Goal: Task Accomplishment & Management: Manage account settings

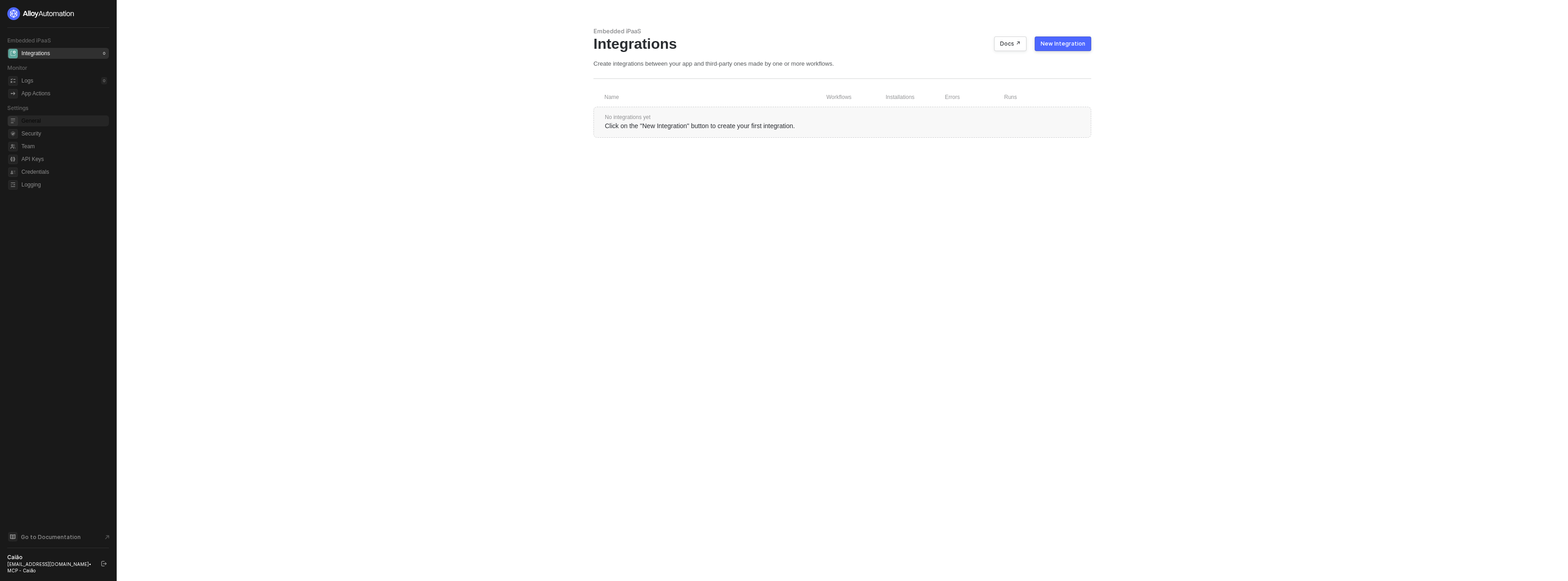
click at [65, 121] on span "General" at bounding box center [64, 121] width 86 height 11
click at [35, 128] on span "Security" at bounding box center [64, 133] width 86 height 11
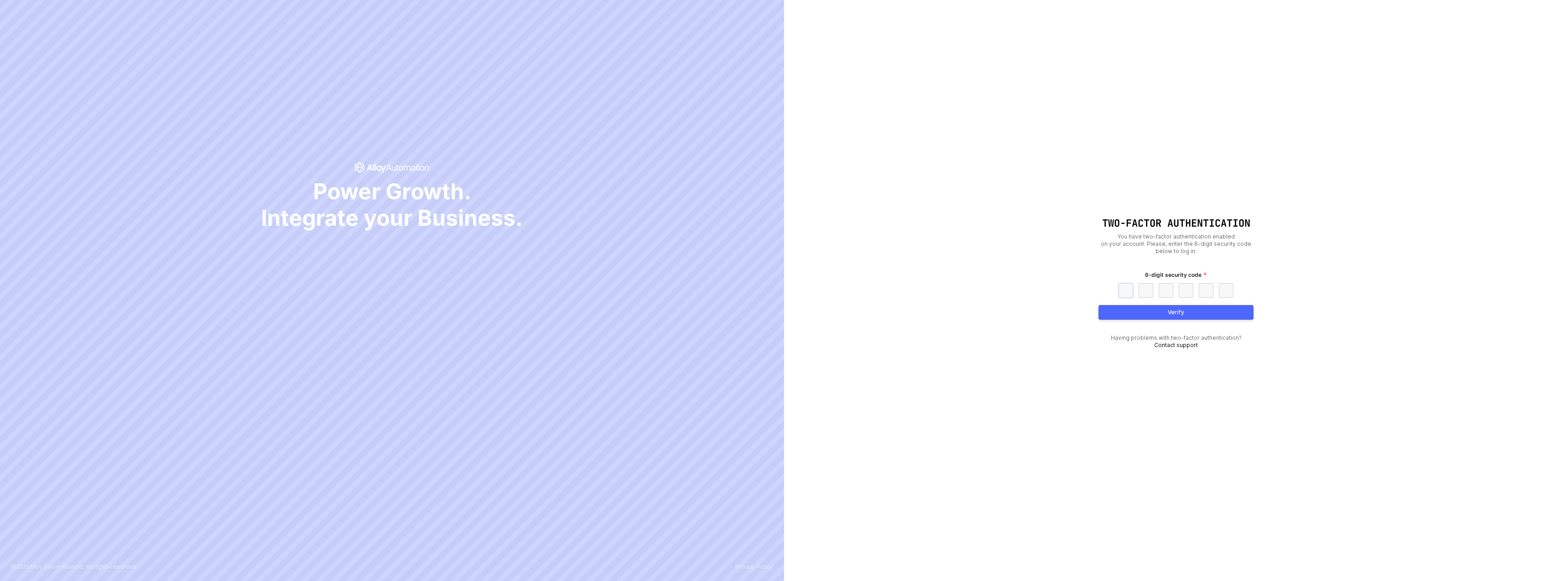
paste input "5"
type input "5"
type input "8"
type input "3"
type input "0"
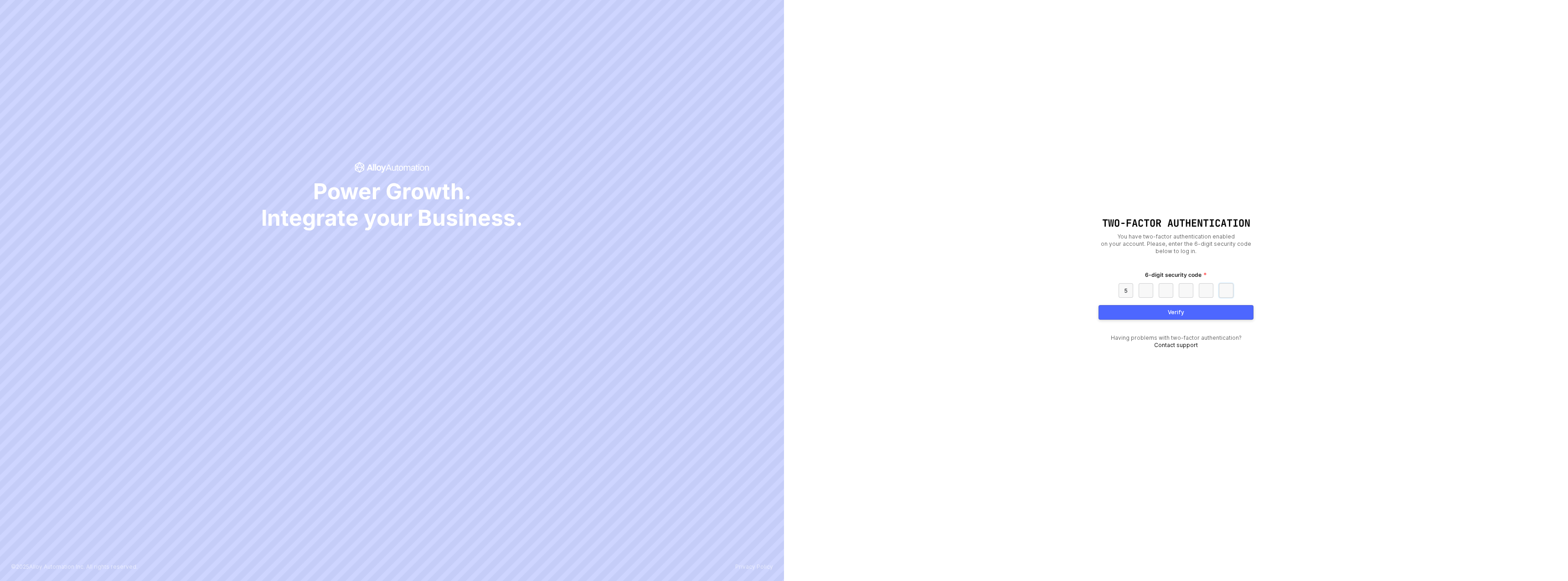
type input "0"
type input "3"
click at [1131, 315] on button "Verify" at bounding box center [1176, 312] width 155 height 14
paste input "6"
type input "6"
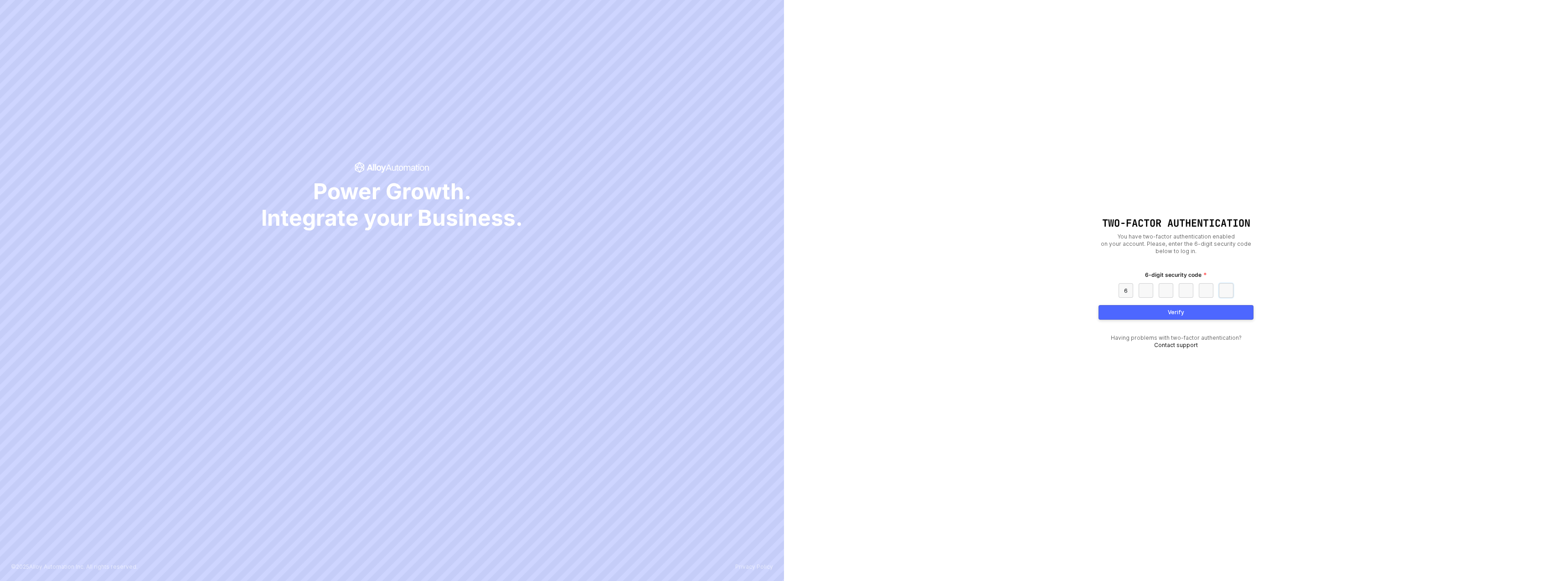
type input "8"
type input "7"
type input "5"
type input "7"
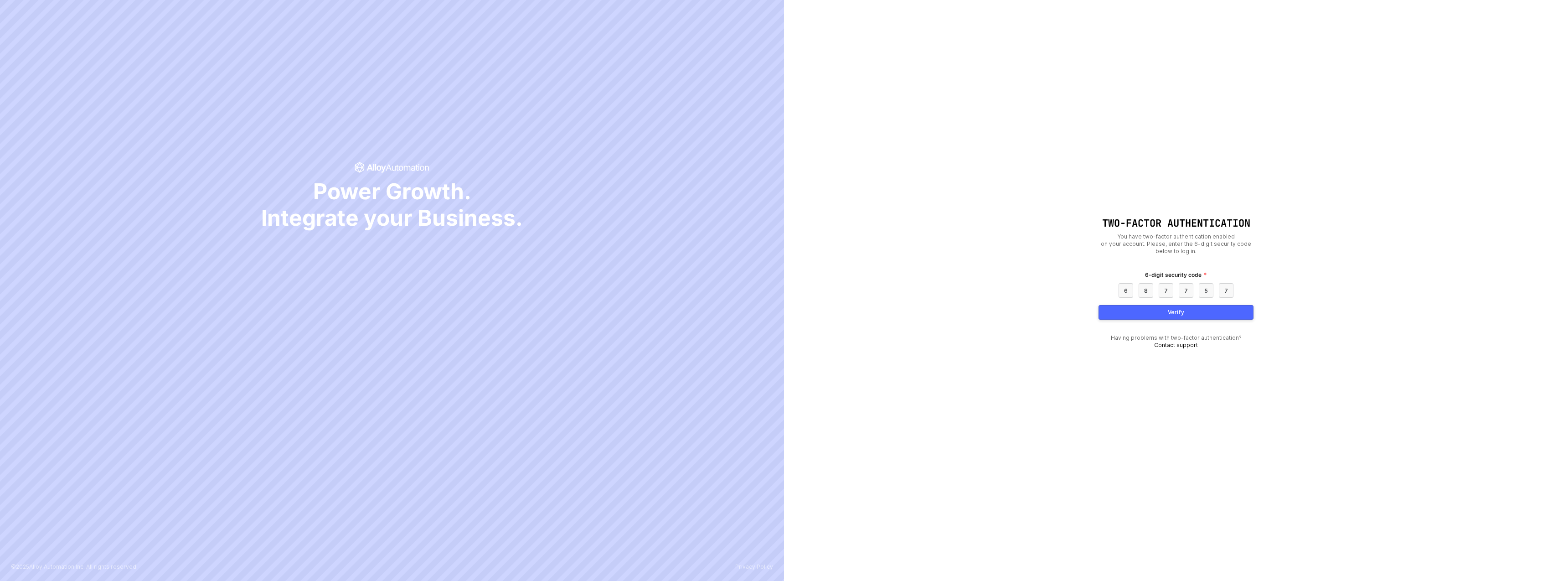
click at [1148, 311] on button "Verify" at bounding box center [1176, 312] width 155 height 14
